Goal: Task Accomplishment & Management: Use online tool/utility

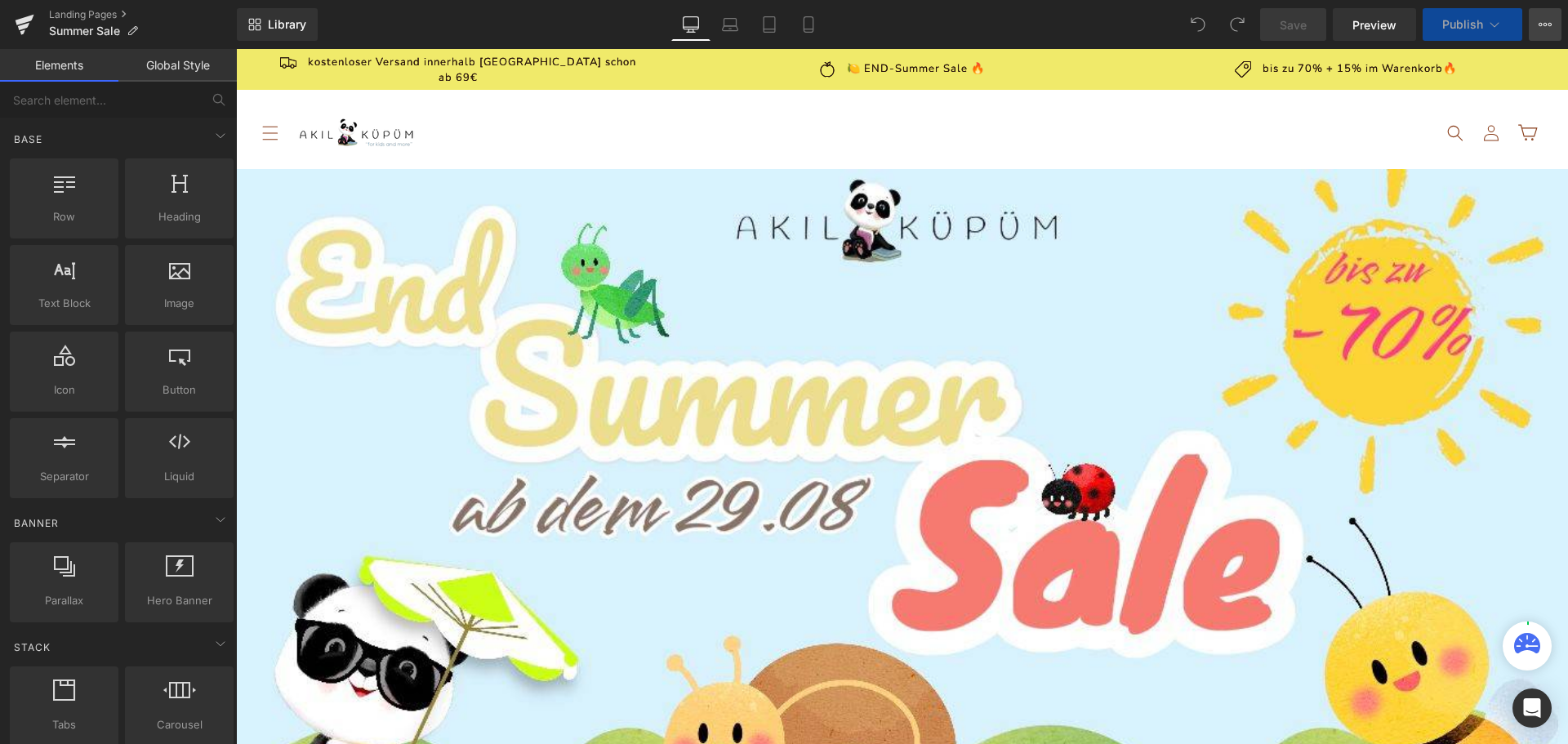
click at [1548, 26] on icon at bounding box center [1544, 24] width 13 height 13
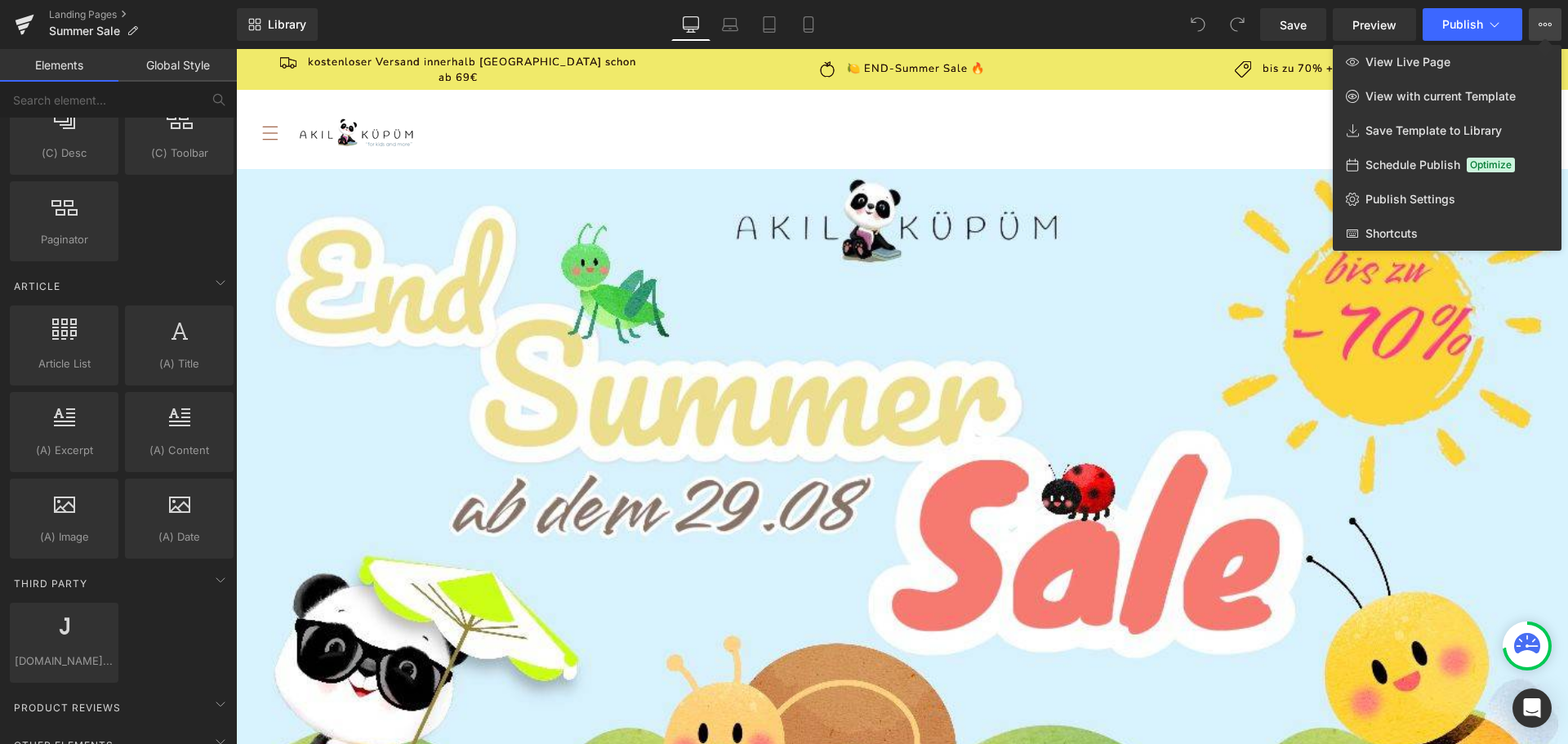
scroll to position [3064, 0]
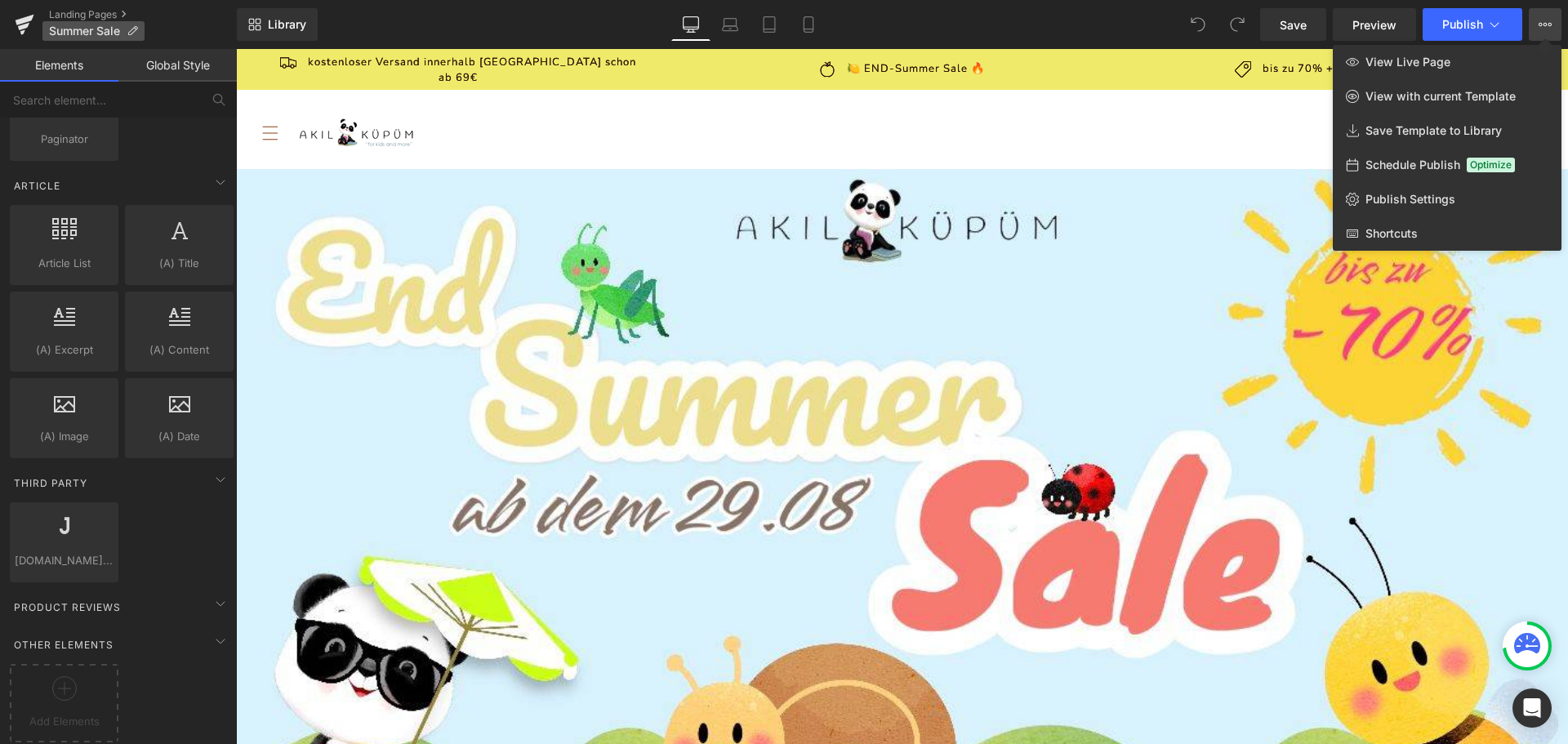
click at [136, 33] on icon at bounding box center [132, 31] width 11 height 11
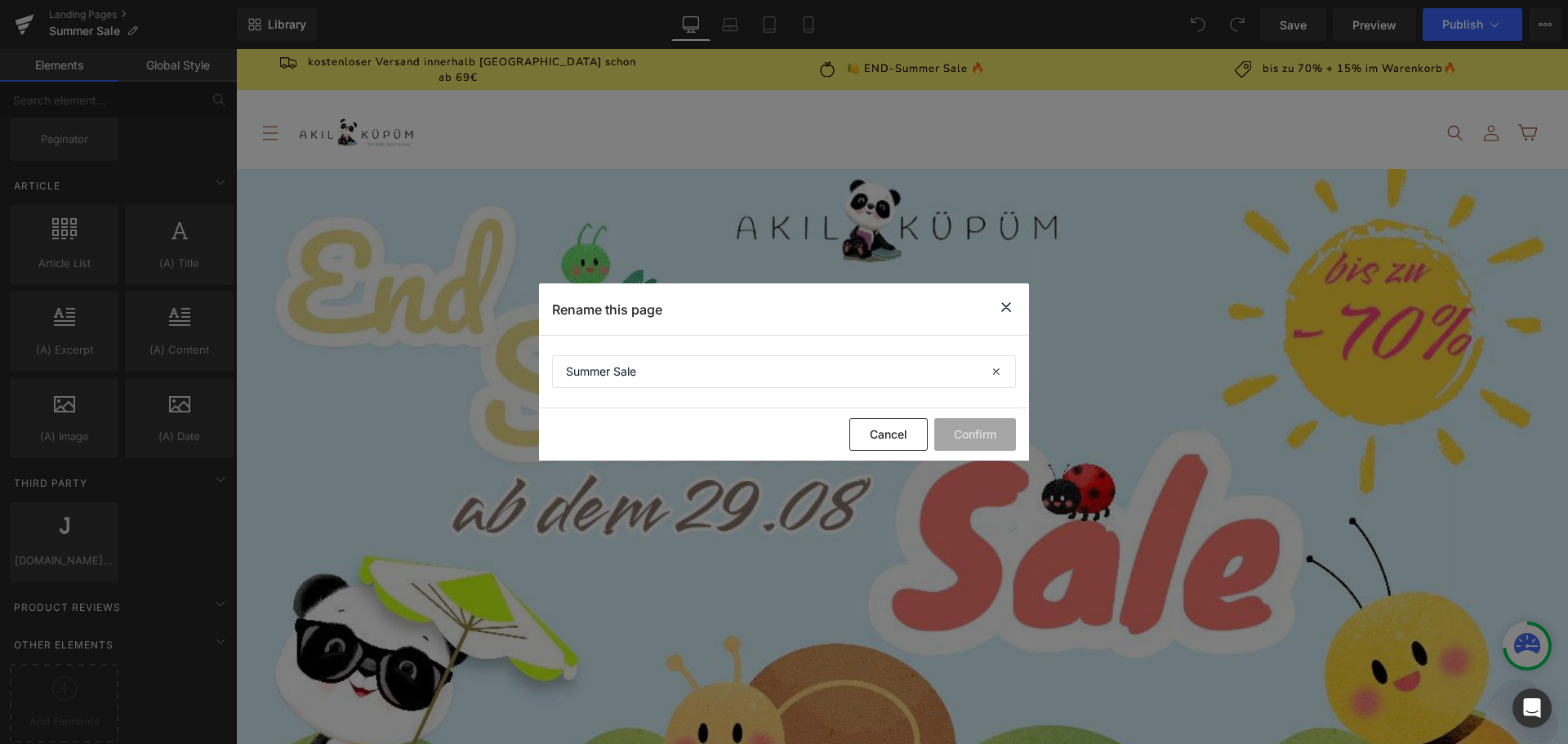
click at [1007, 306] on icon at bounding box center [1005, 308] width 20 height 21
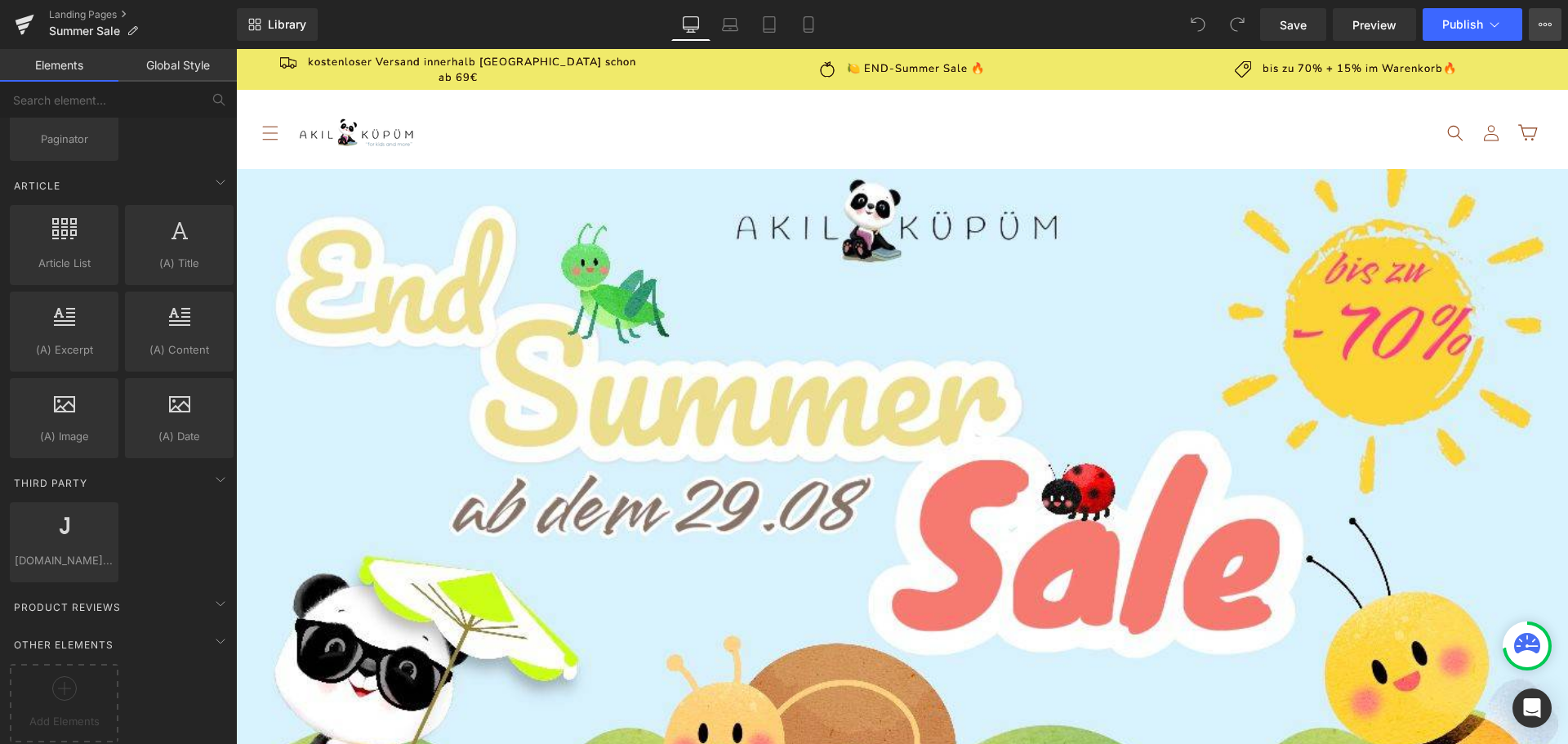
click at [1544, 26] on icon at bounding box center [1545, 24] width 4 height 3
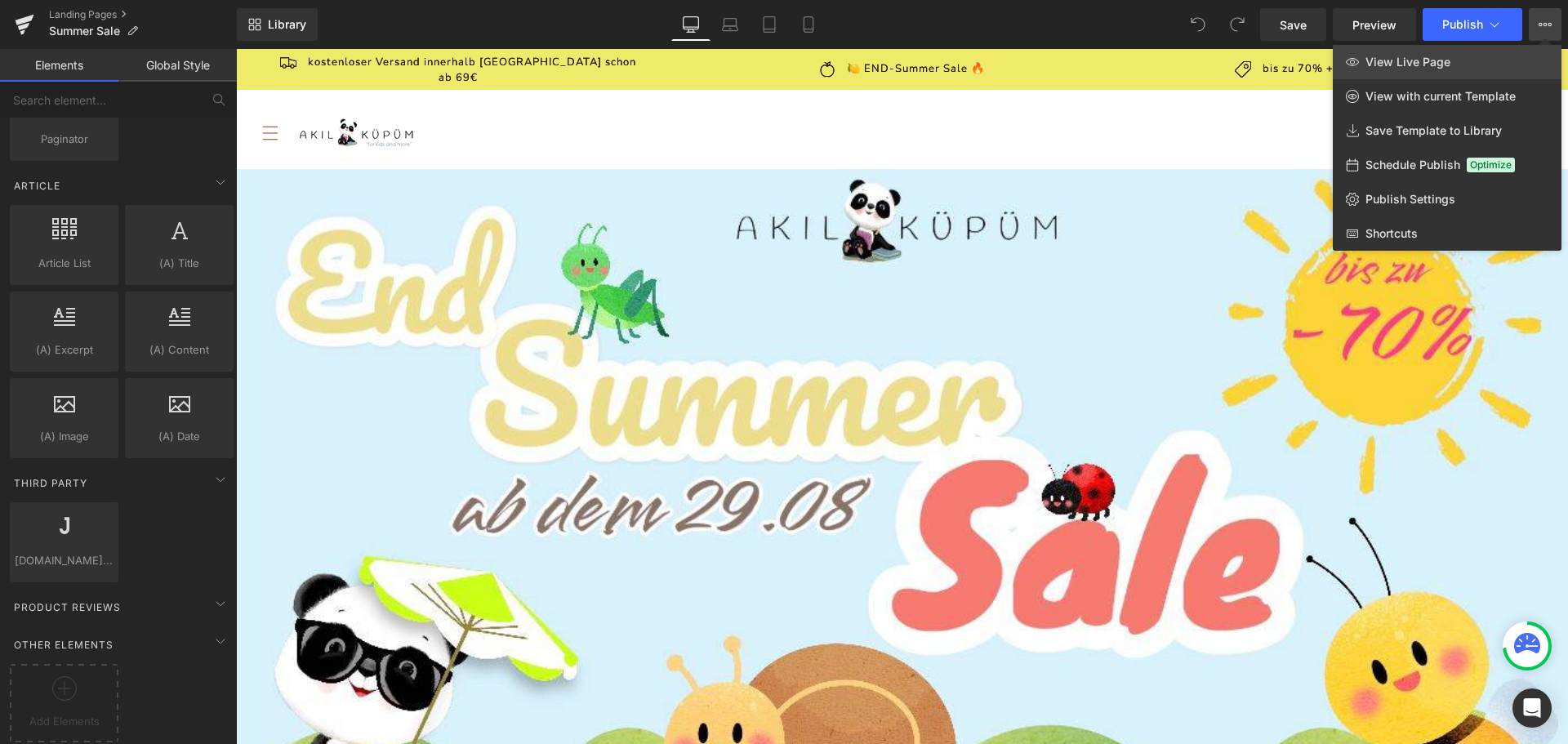
click at [1381, 65] on span "View Live Page" at bounding box center [1408, 62] width 85 height 15
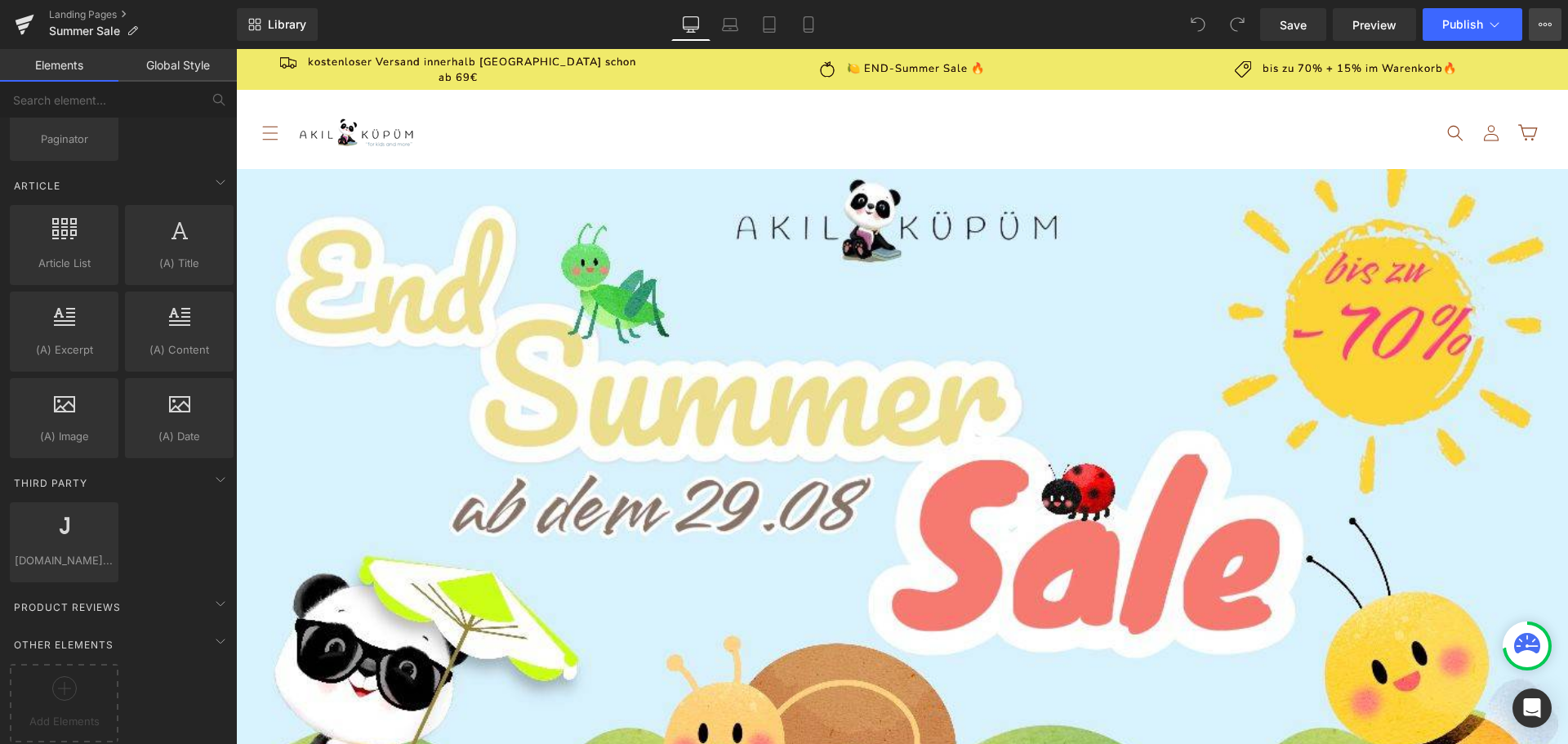
click at [1542, 24] on icon at bounding box center [1540, 24] width 4 height 3
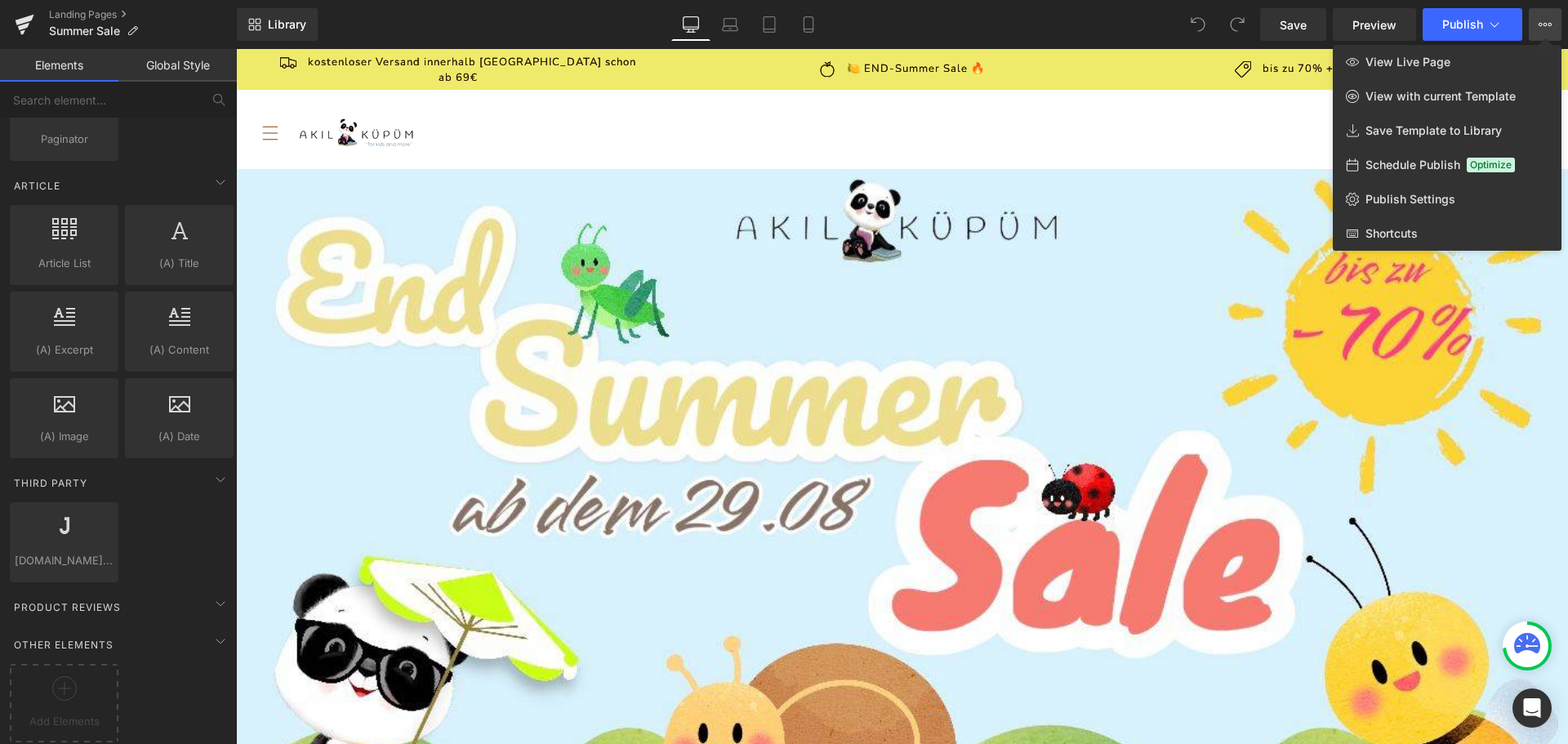
click at [183, 69] on link "Global Style" at bounding box center [178, 65] width 119 height 33
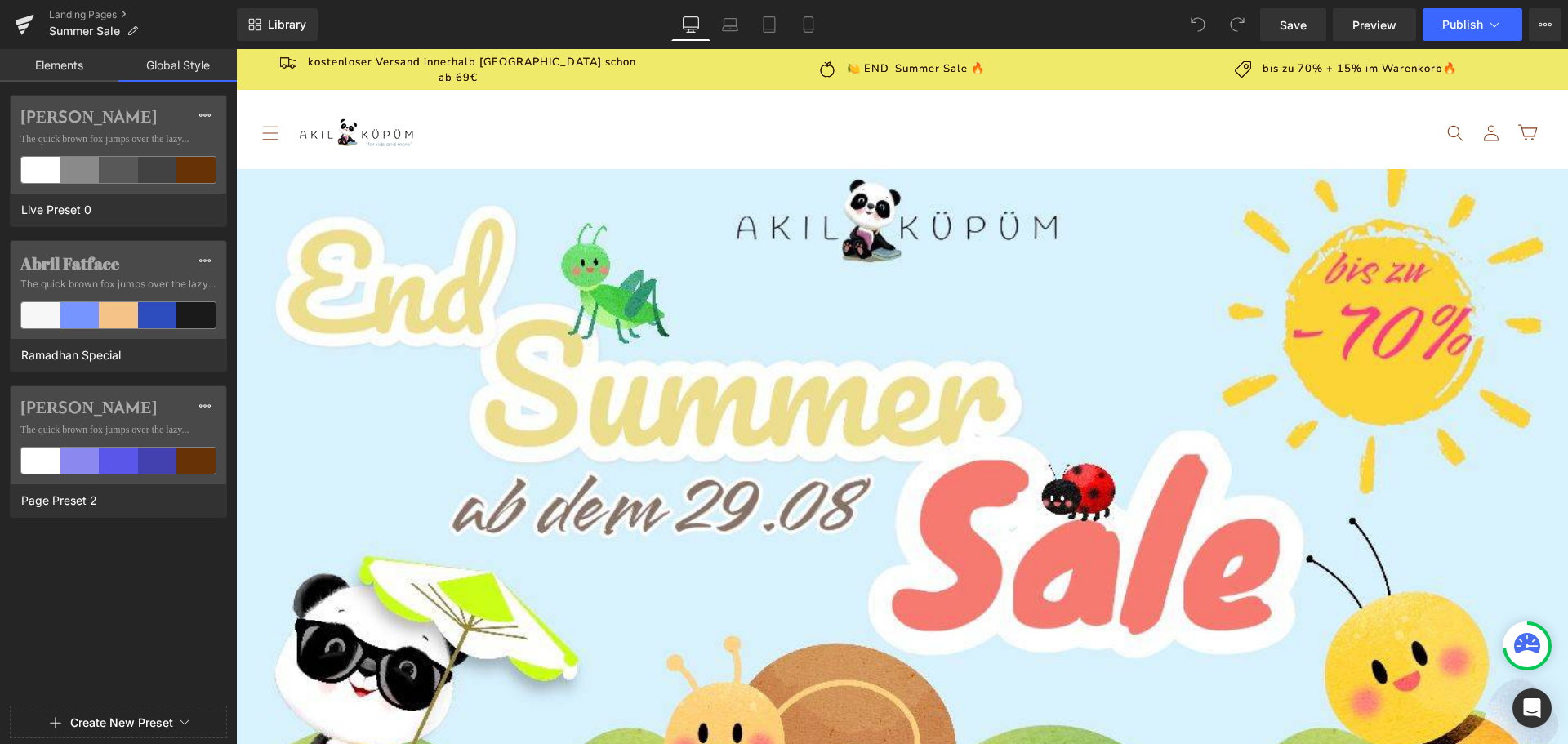
click at [58, 64] on link "Elements" at bounding box center [59, 65] width 119 height 33
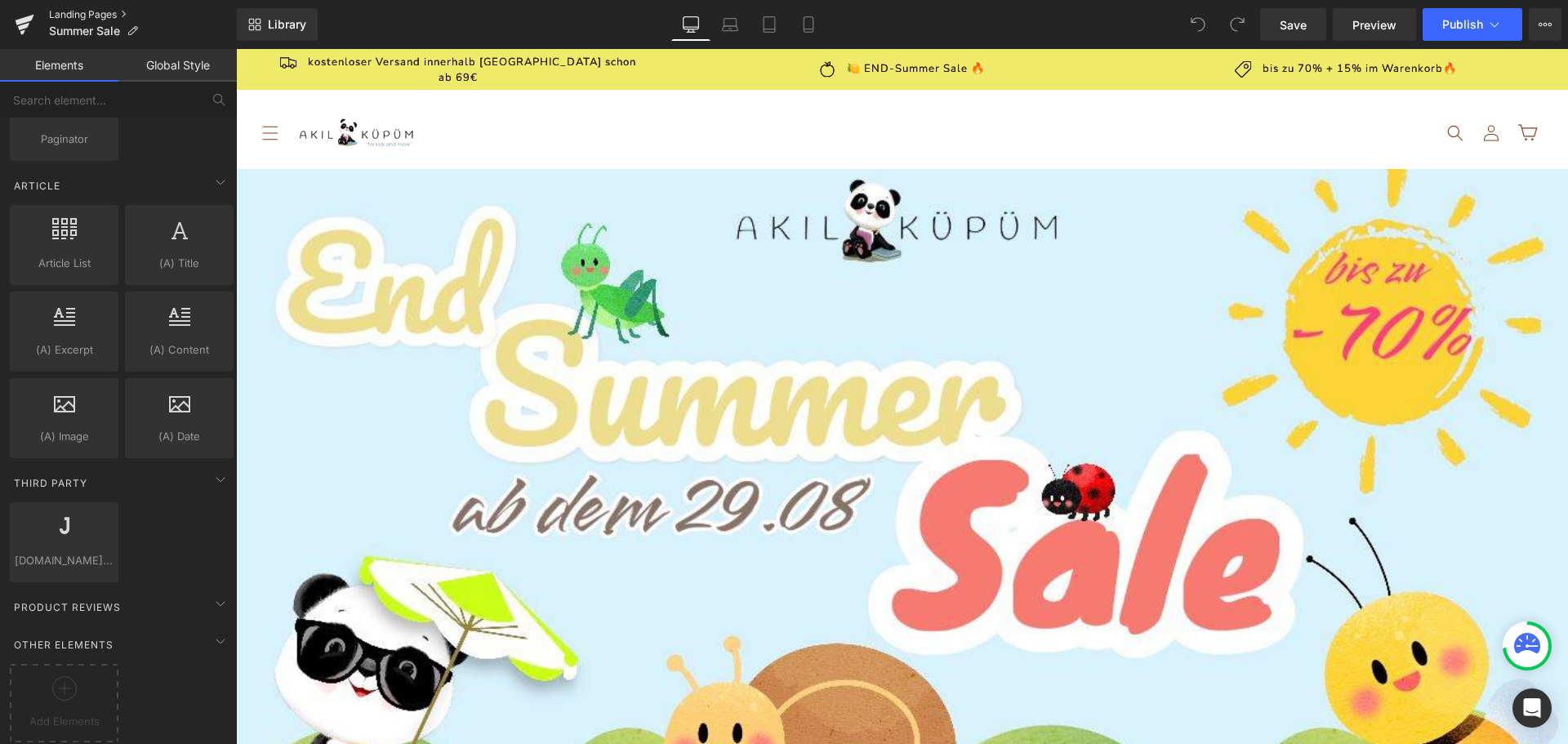
click at [121, 14] on link "Landing Pages" at bounding box center [143, 15] width 188 height 13
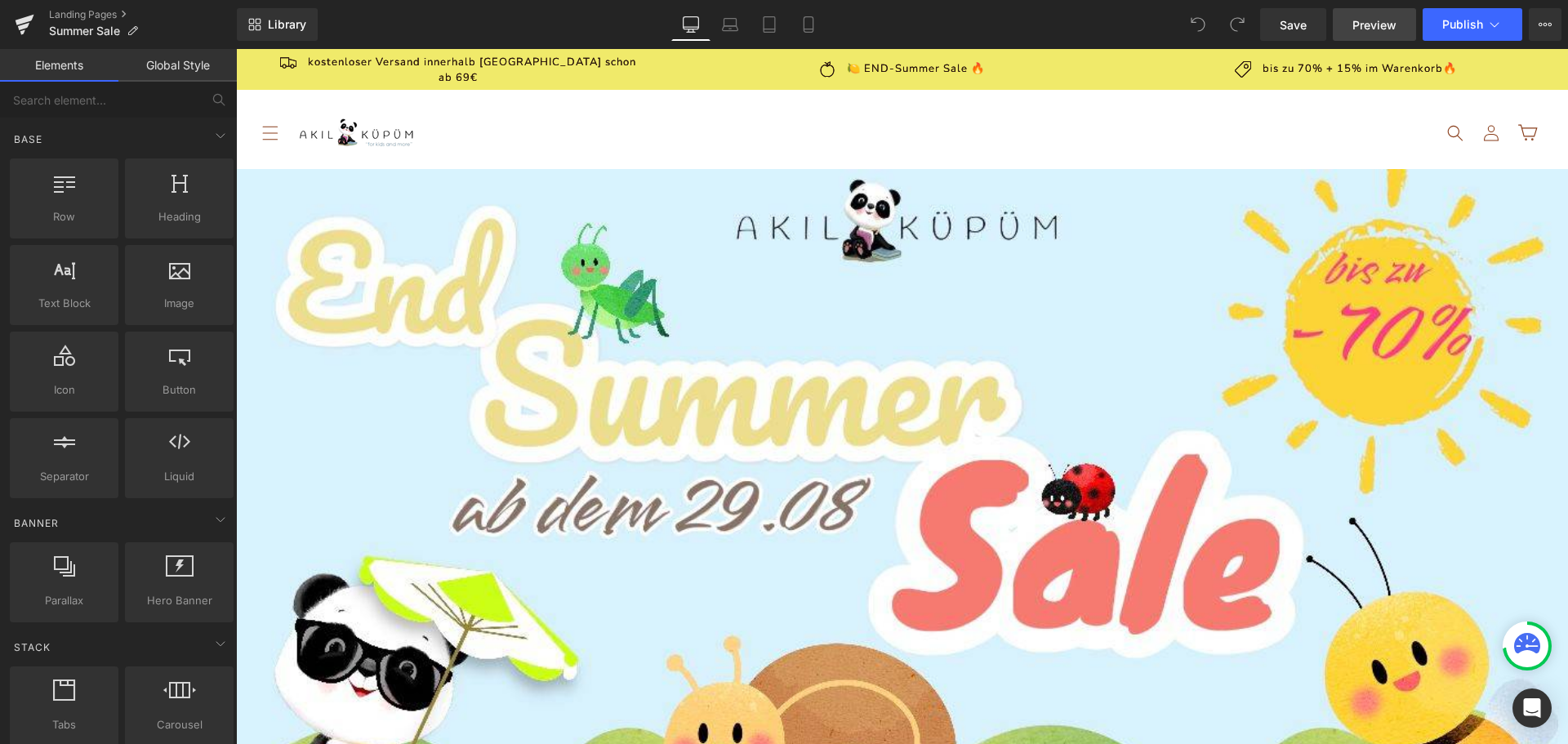
click at [1379, 25] on span "Preview" at bounding box center [1374, 24] width 44 height 17
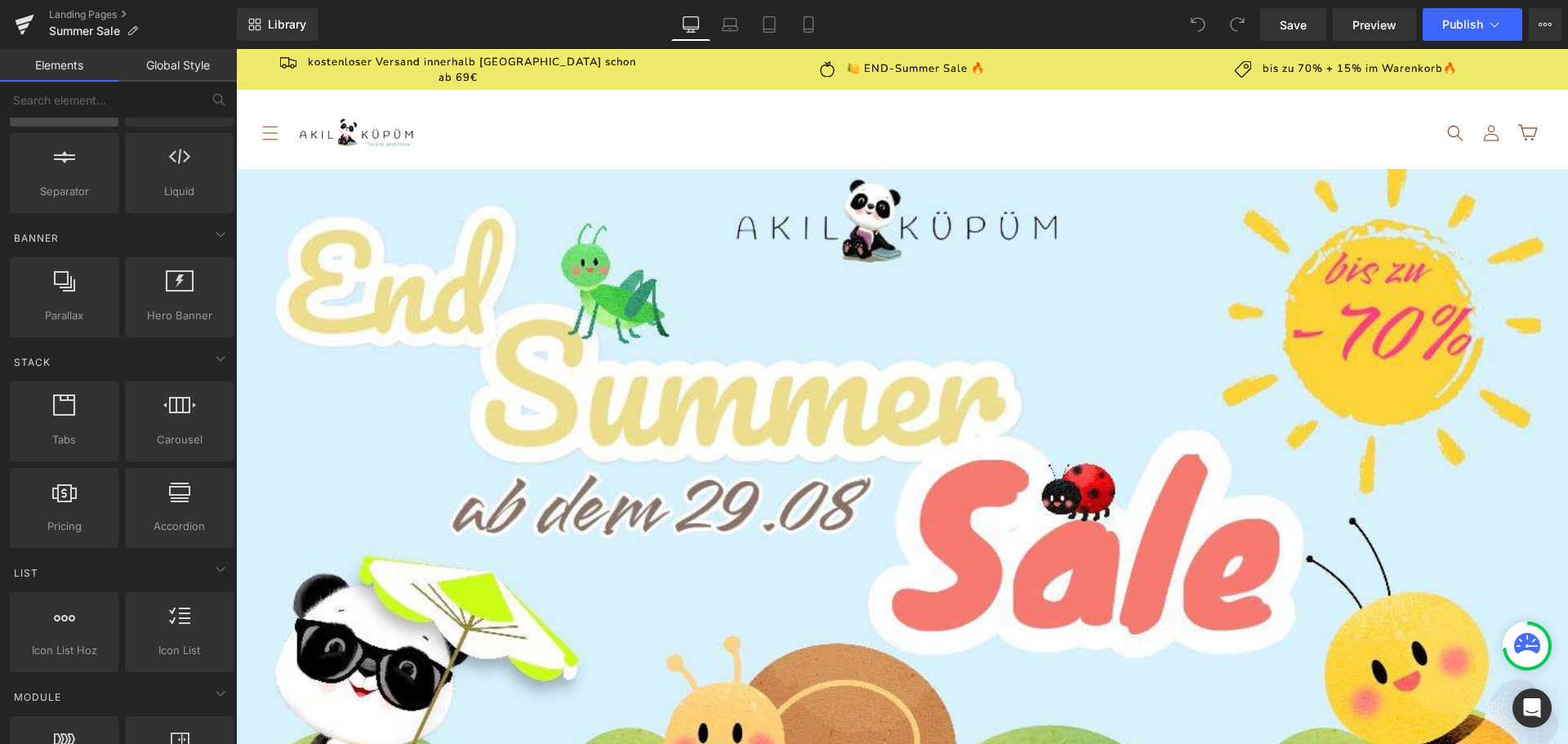
scroll to position [327, 0]
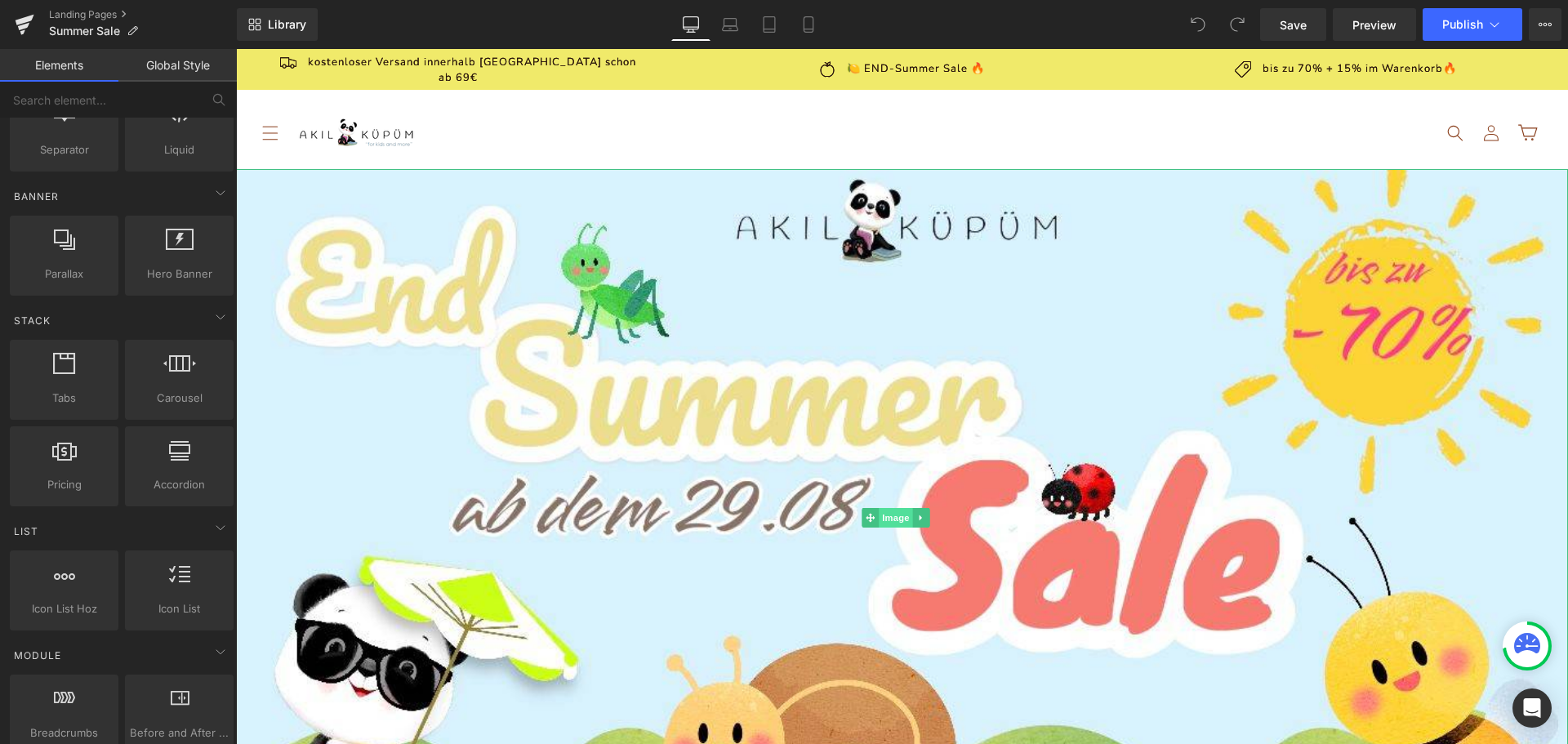
click at [896, 515] on span "Image" at bounding box center [896, 518] width 34 height 20
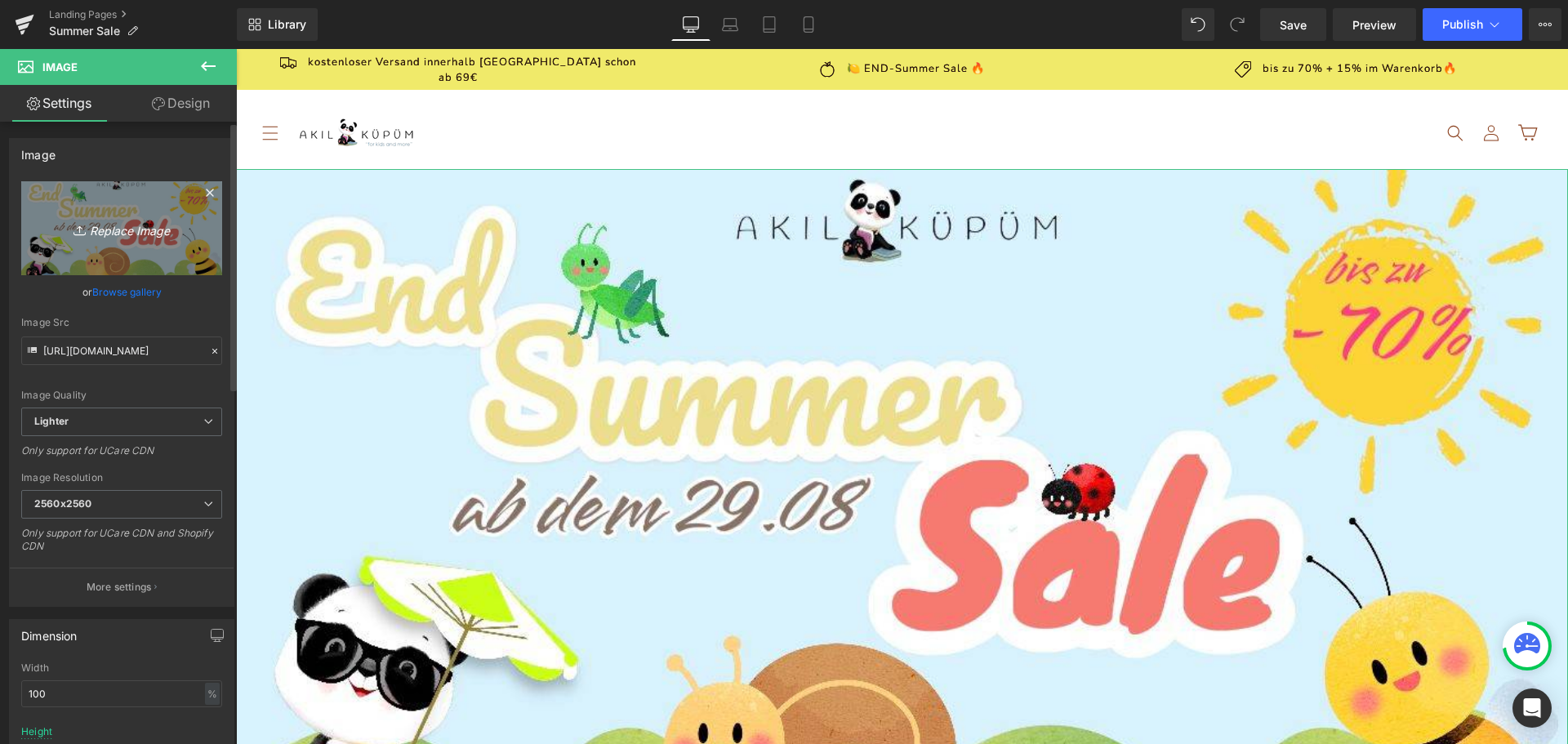
click at [100, 228] on icon "Replace Image" at bounding box center [121, 229] width 131 height 21
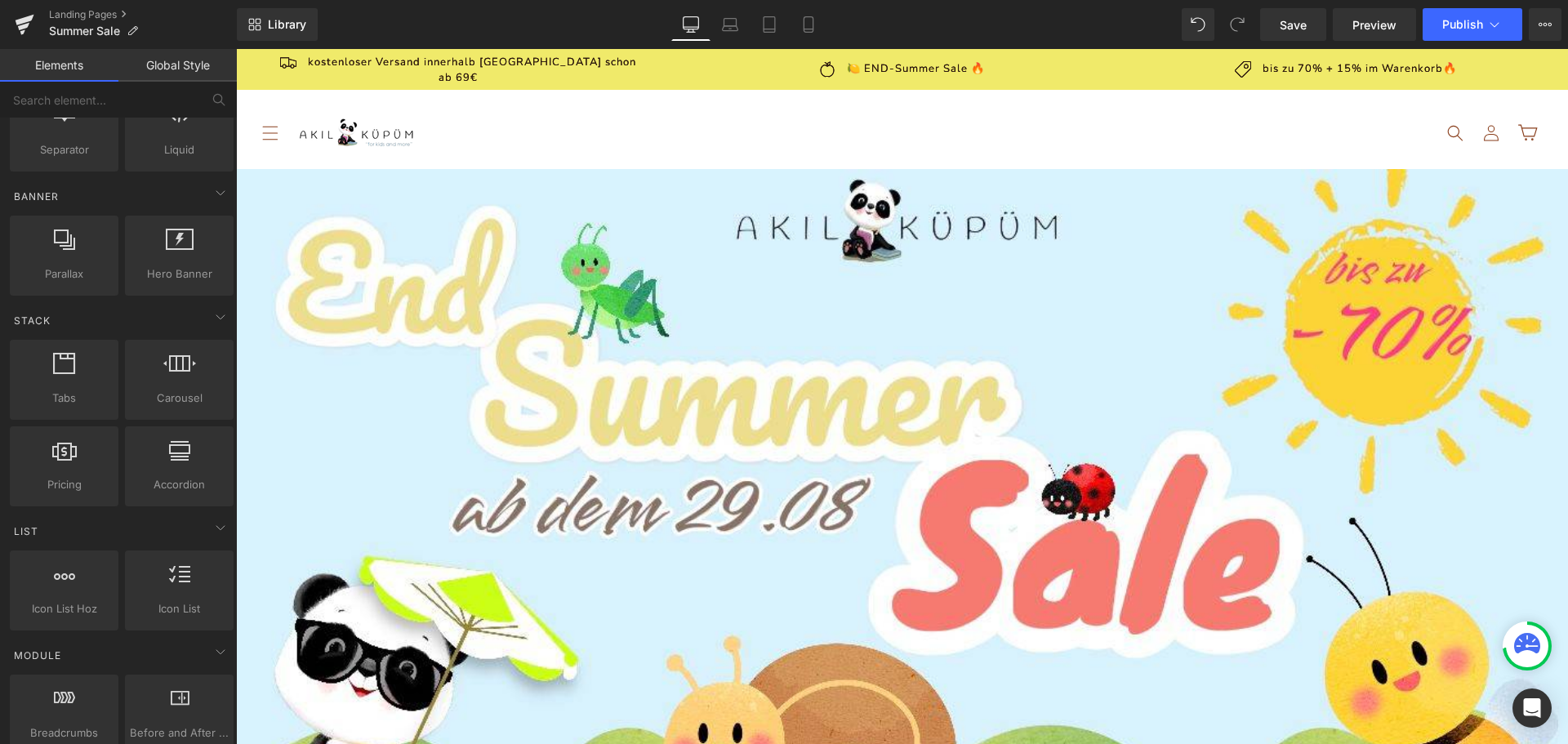
click at [913, 69] on span "bis zu 70% + 15% im Warenkorb🔥" at bounding box center [1010, 69] width 194 height 15
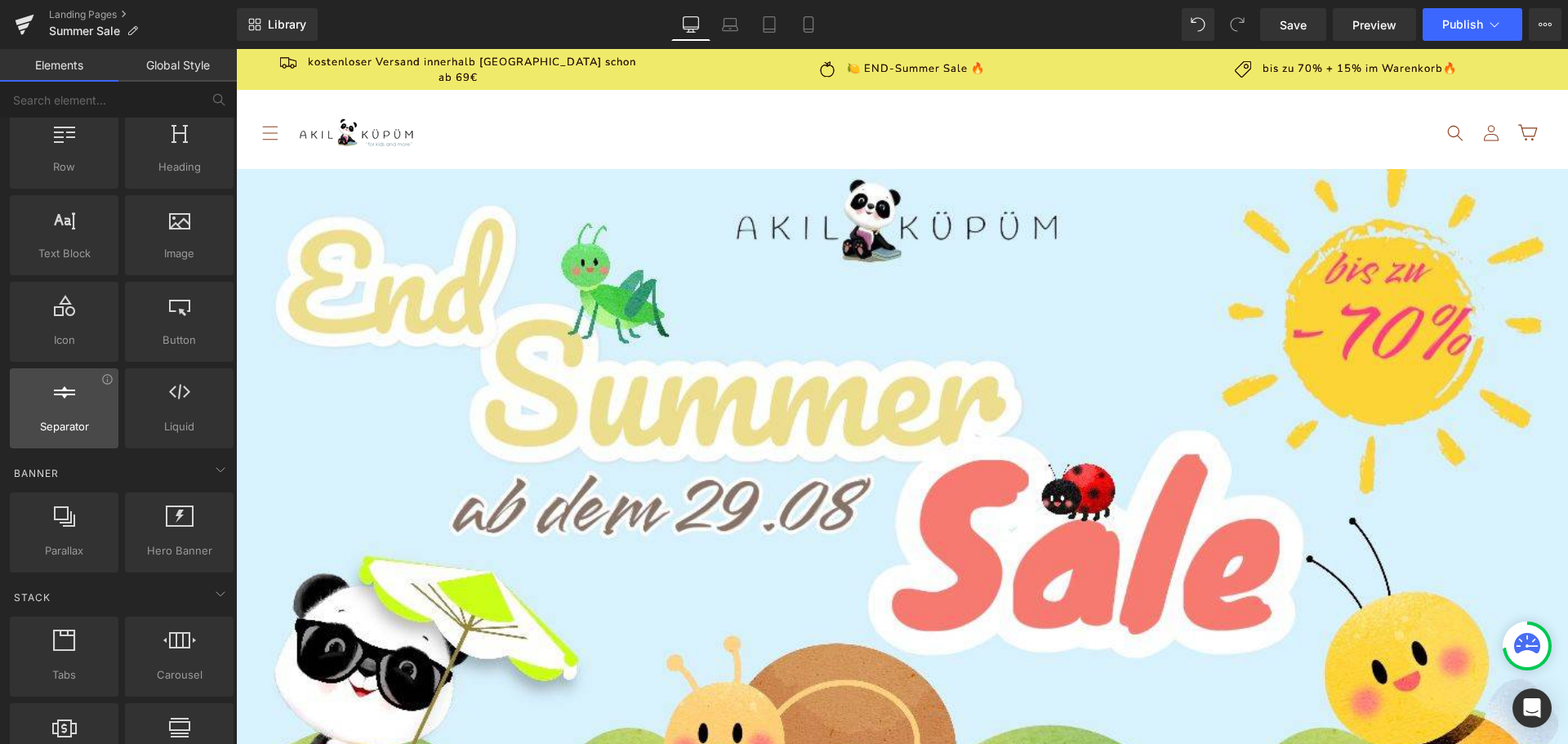
scroll to position [0, 0]
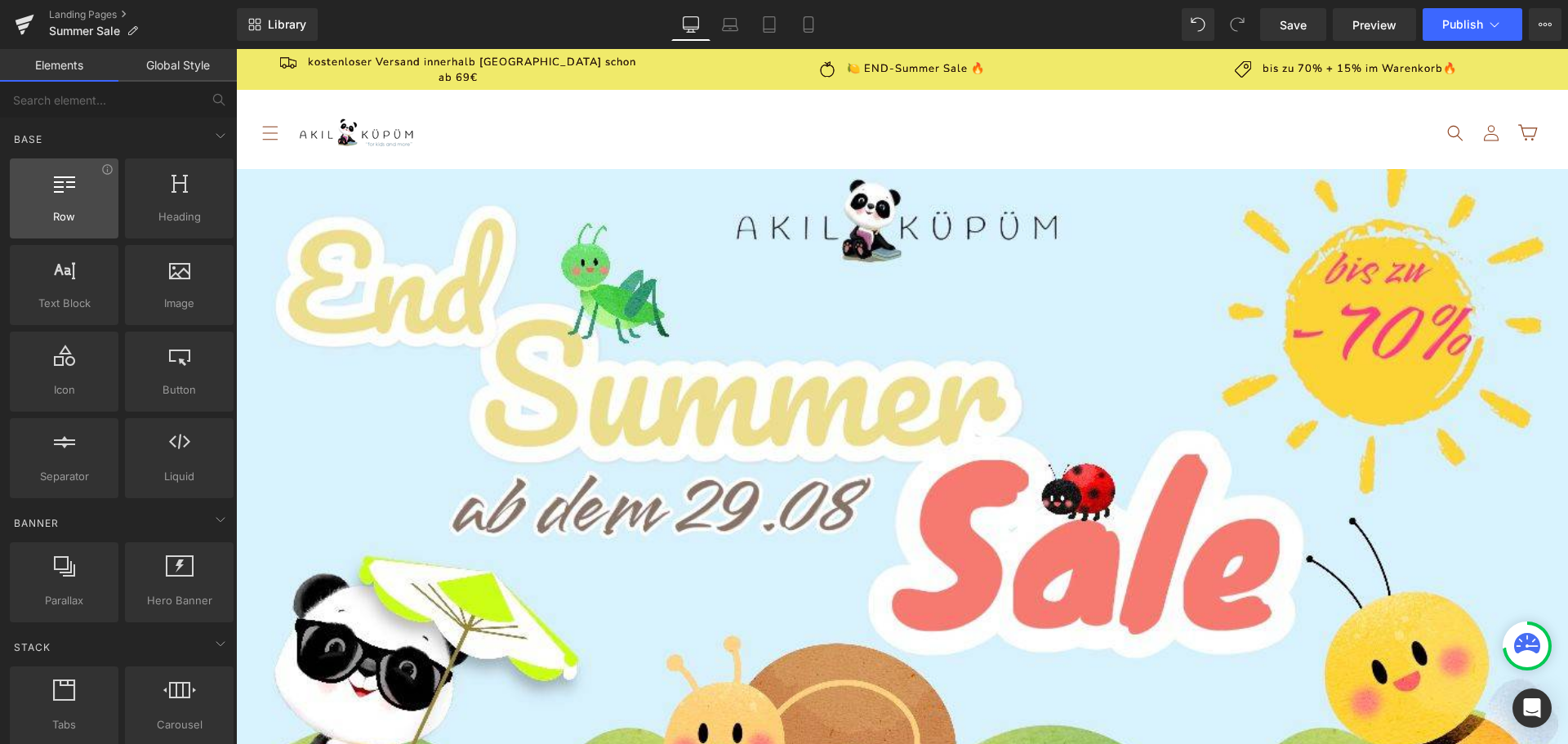
click at [65, 196] on div at bounding box center [64, 189] width 99 height 37
click at [177, 189] on icon at bounding box center [179, 182] width 16 height 22
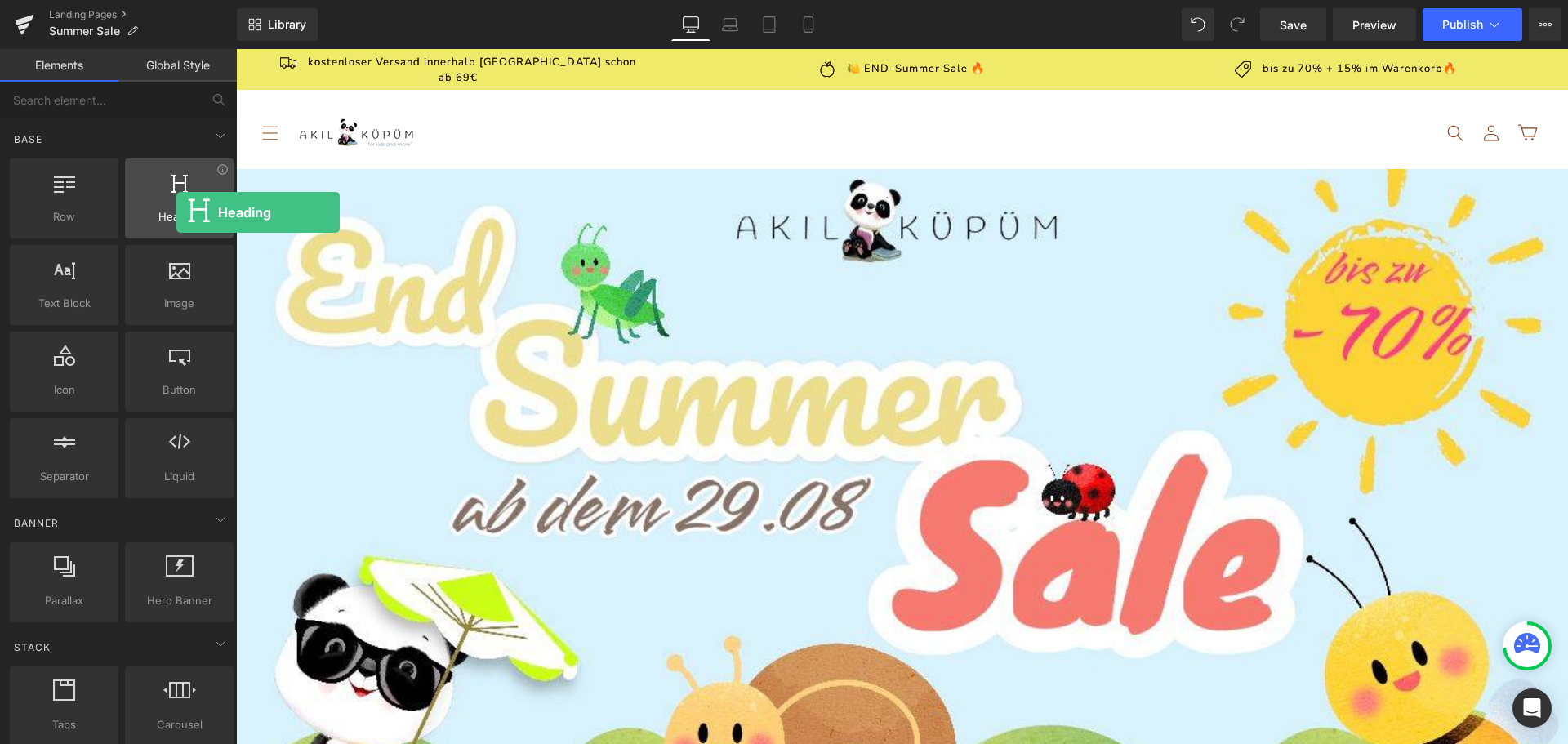
click at [176, 213] on span "Heading" at bounding box center [179, 217] width 99 height 17
click at [216, 137] on icon at bounding box center [220, 136] width 20 height 20
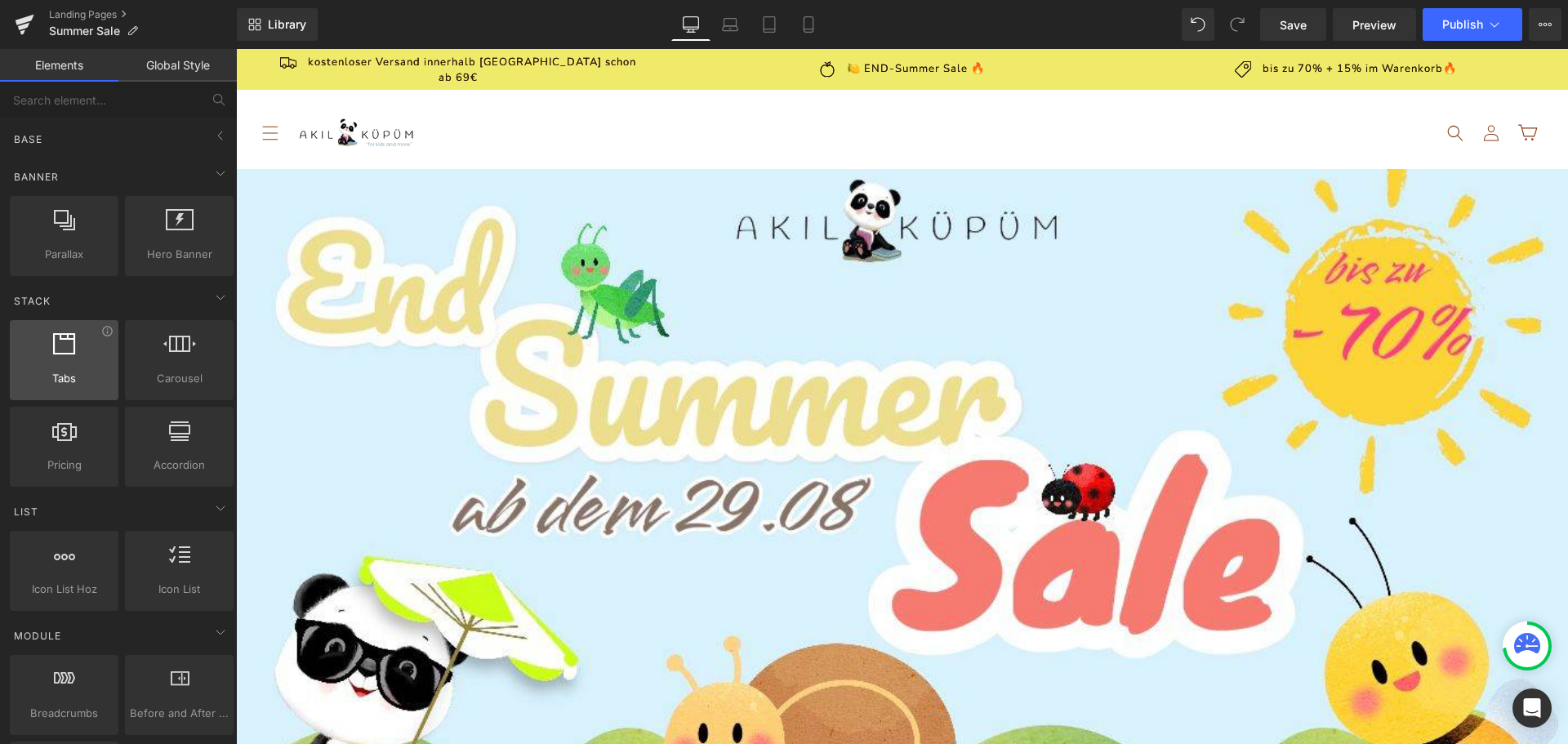
click at [77, 358] on div at bounding box center [64, 351] width 99 height 37
click at [1216, 73] on span "bis zu 70% + 15% im Warenkorb🔥" at bounding box center [1313, 69] width 194 height 15
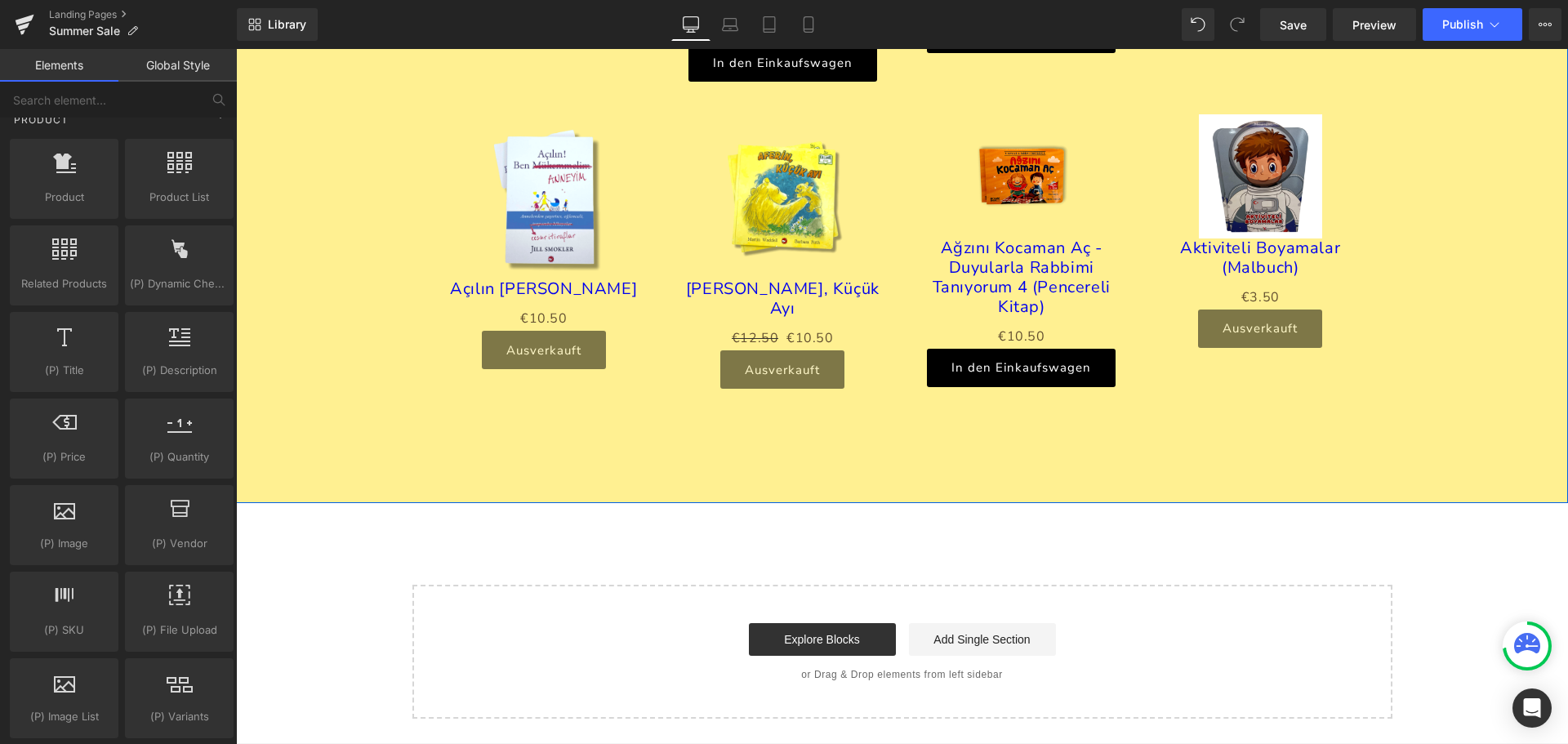
scroll to position [2437, 0]
